Goal: Information Seeking & Learning: Learn about a topic

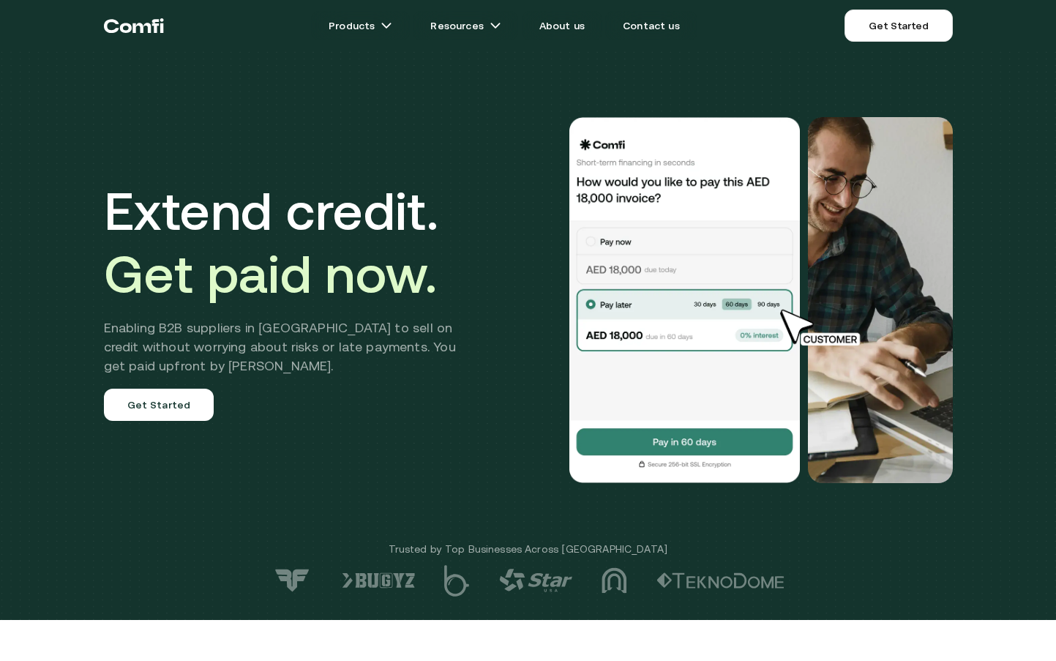
click at [185, 95] on div "Extend credit. Get paid now. Enabling B2B suppliers in MENA to sell on credit w…" at bounding box center [528, 300] width 878 height 483
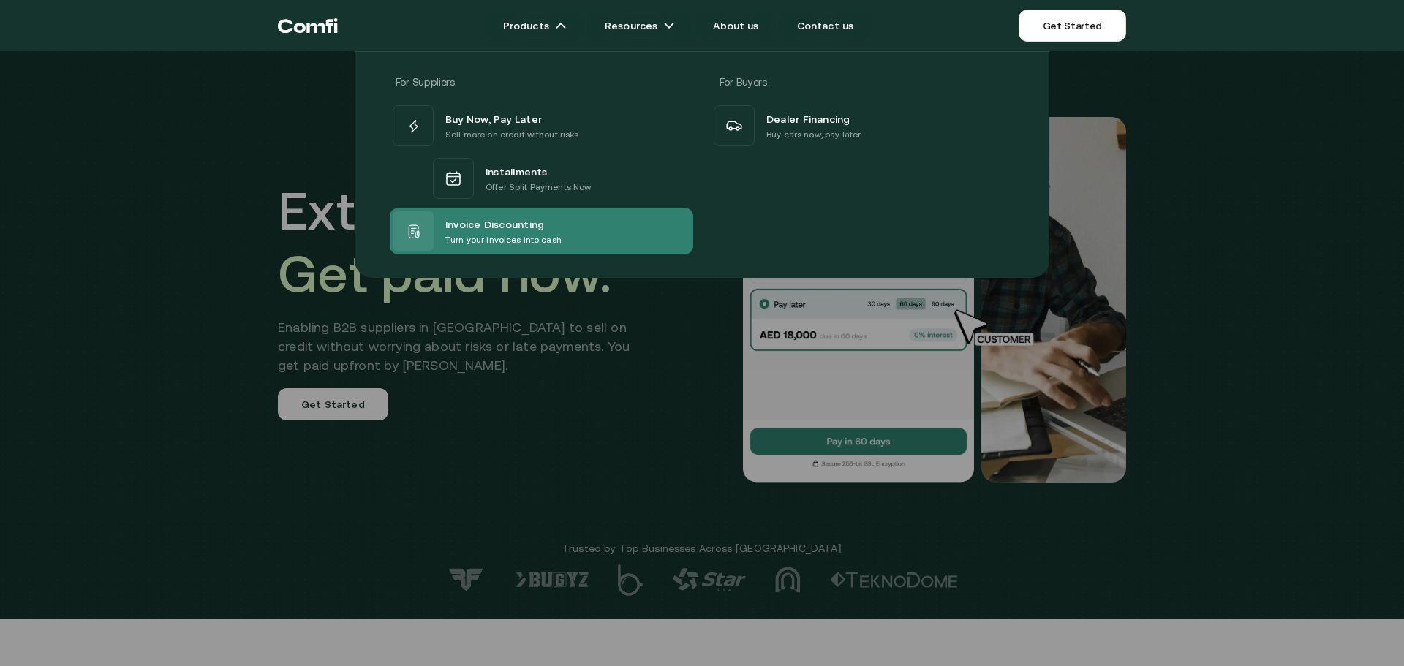
click at [508, 222] on span "Invoice Discounting" at bounding box center [494, 224] width 99 height 18
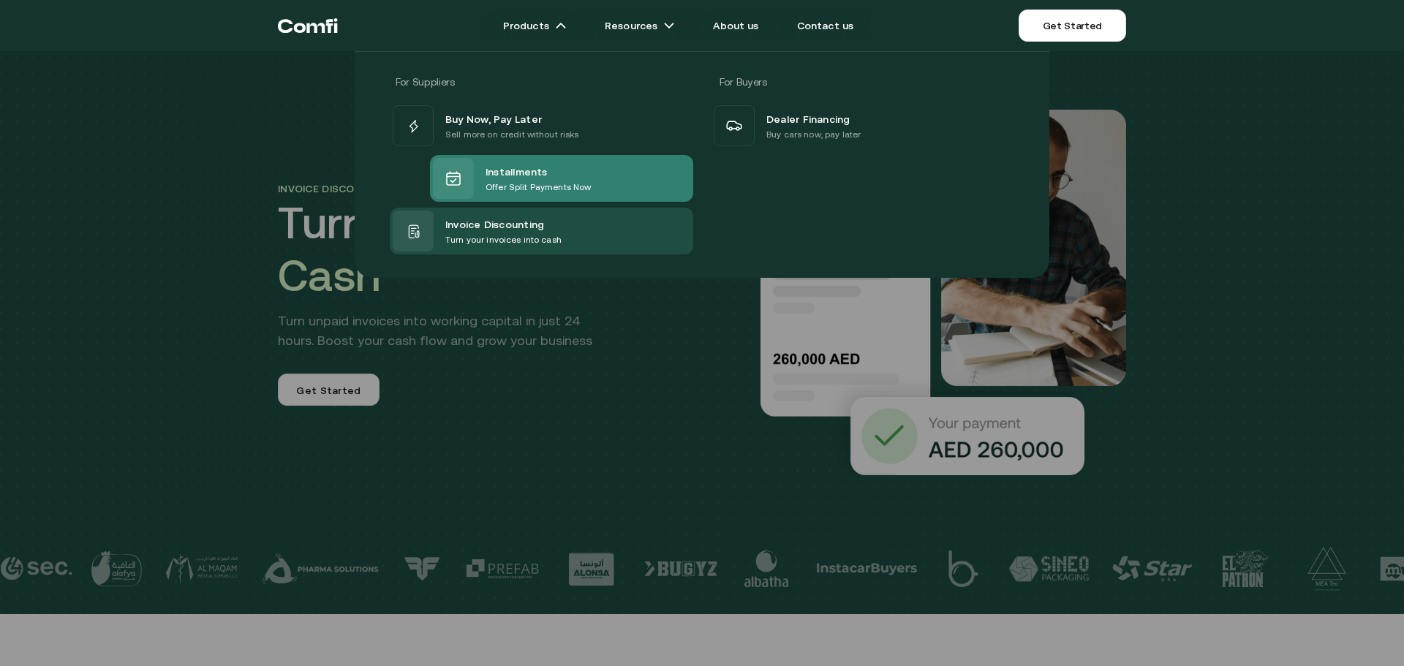
click at [594, 181] on div "Installments Offer Split Payments Now" at bounding box center [561, 178] width 263 height 47
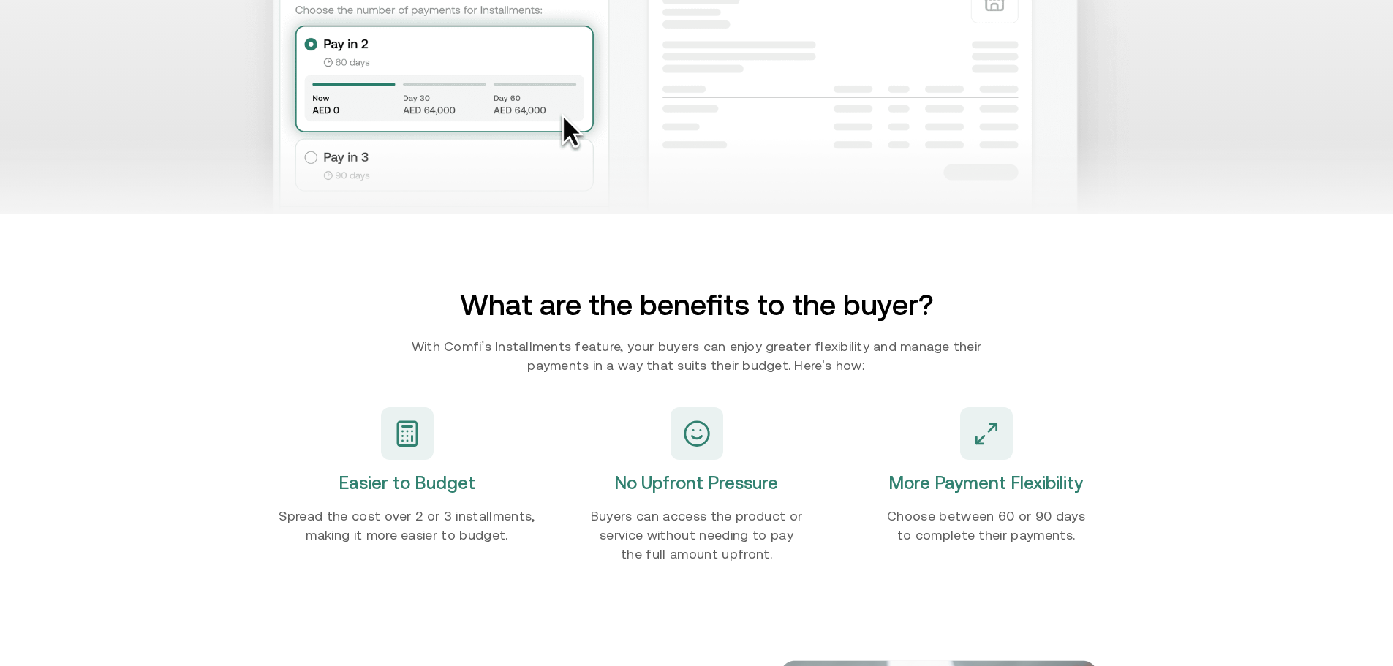
scroll to position [1390, 0]
